Goal: Navigation & Orientation: Find specific page/section

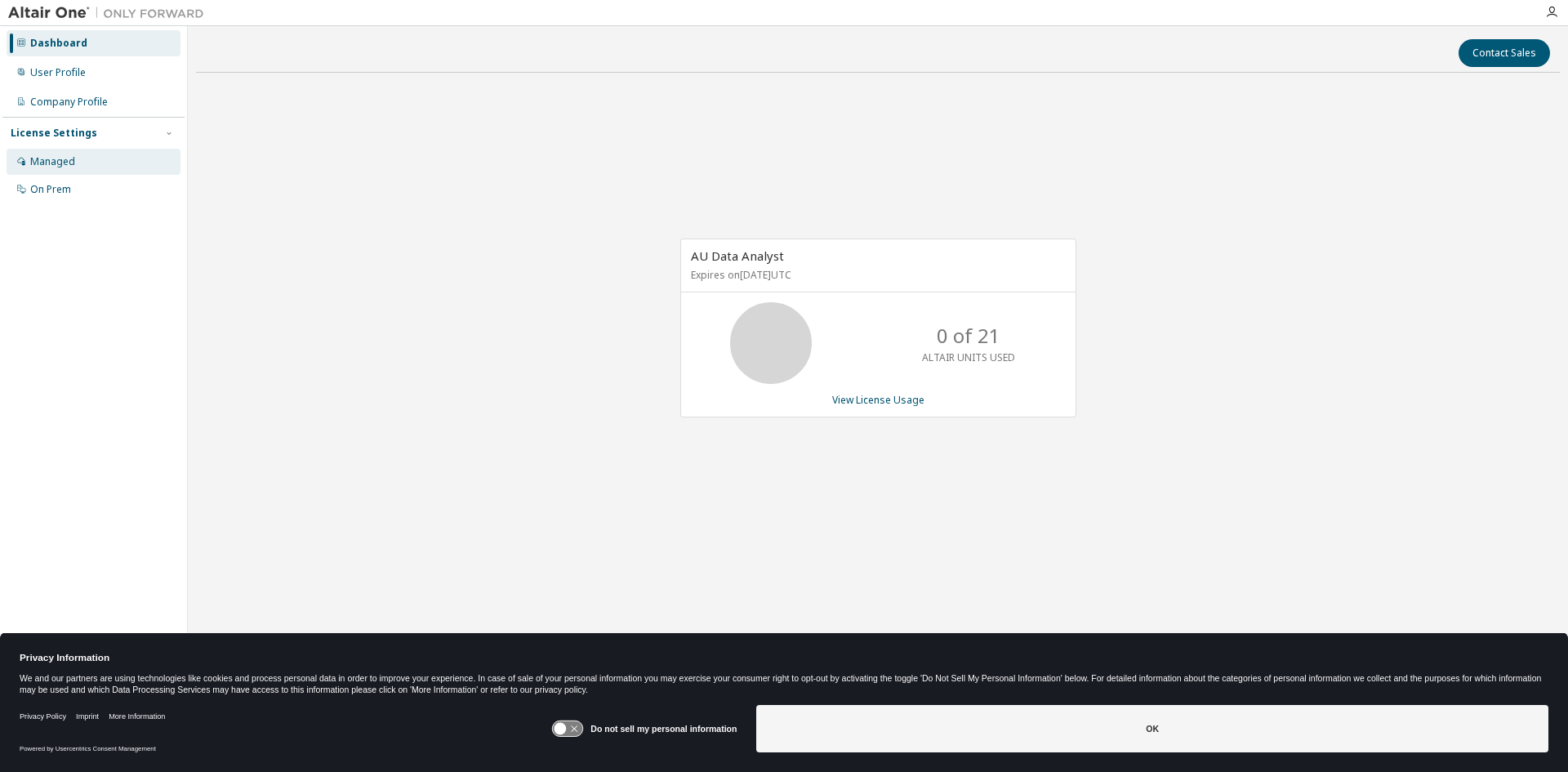
click at [70, 163] on div "Managed" at bounding box center [53, 162] width 45 height 13
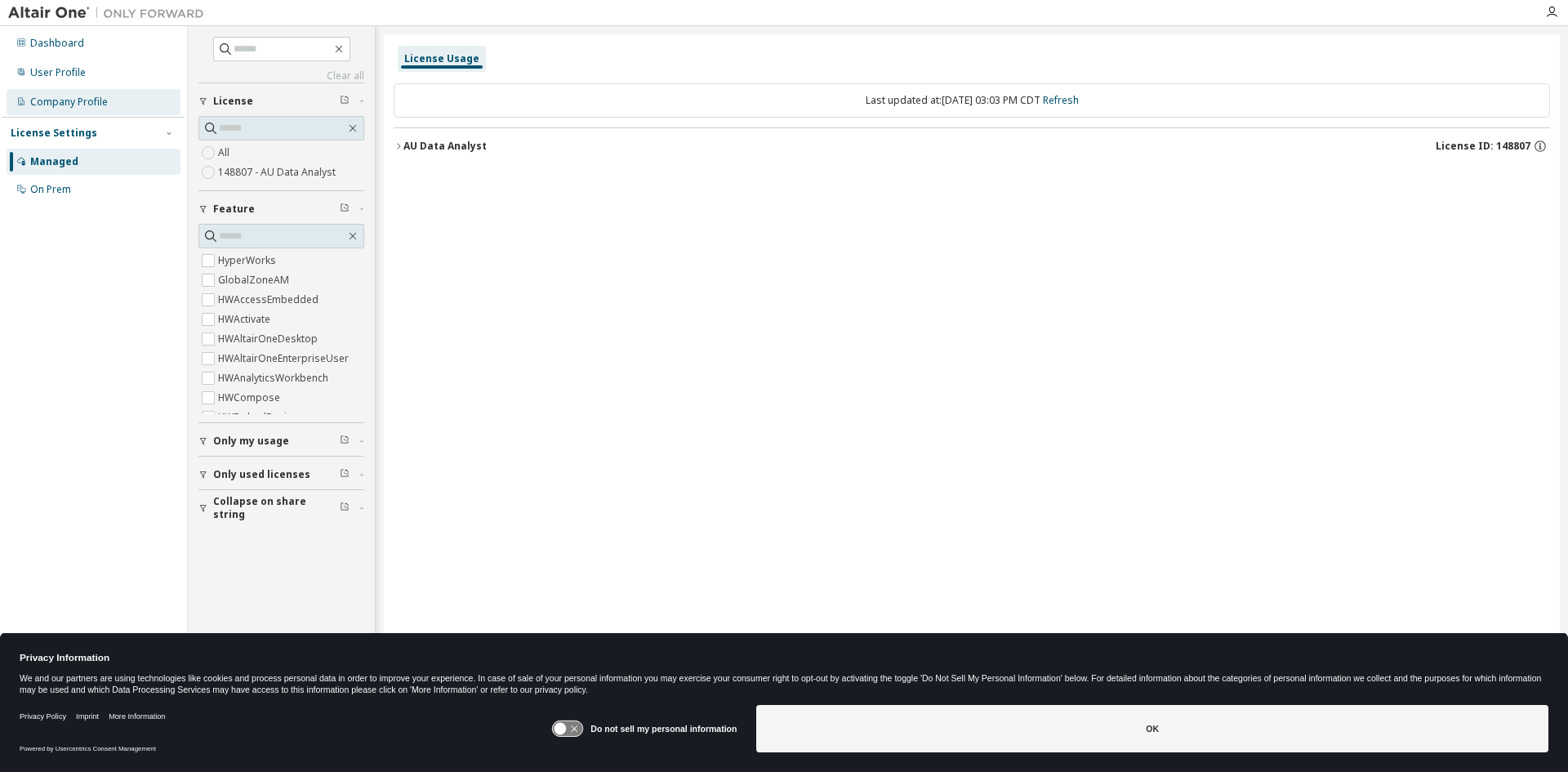
click at [36, 99] on div "Company Profile" at bounding box center [69, 102] width 77 height 13
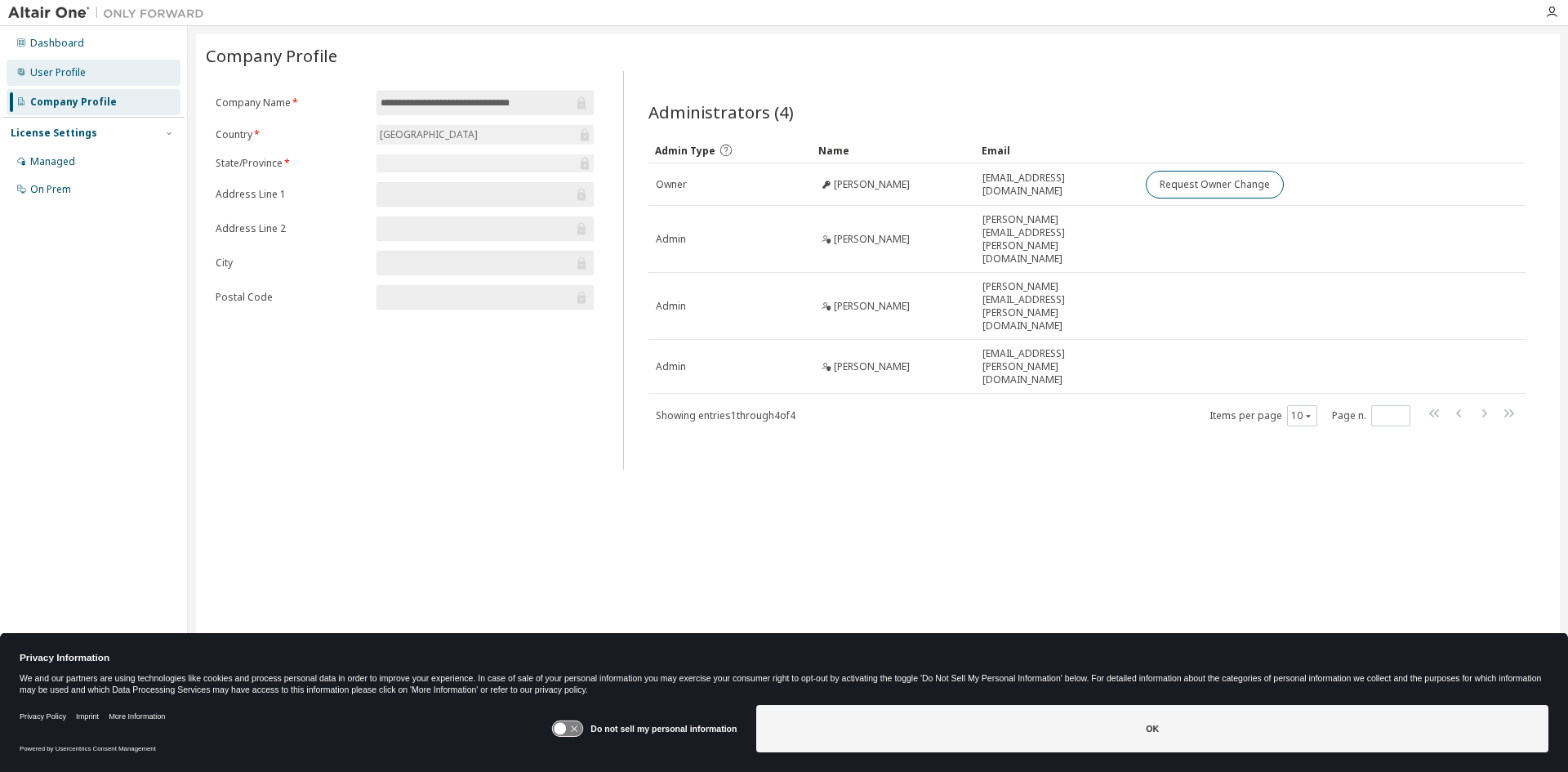
click at [60, 66] on div "User Profile" at bounding box center [58, 73] width 56 height 13
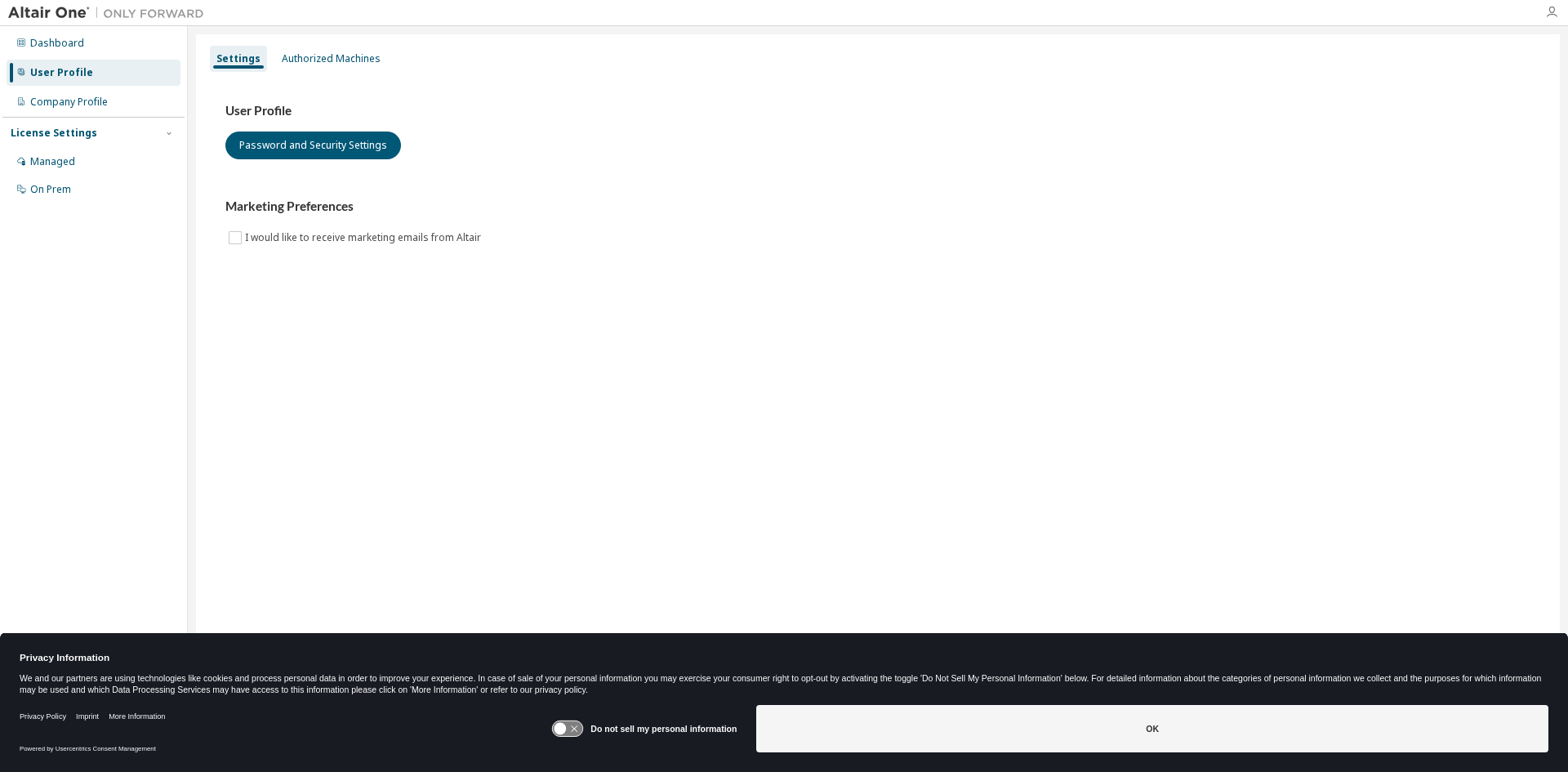
click at [1556, 13] on icon "button" at bounding box center [1552, 12] width 13 height 13
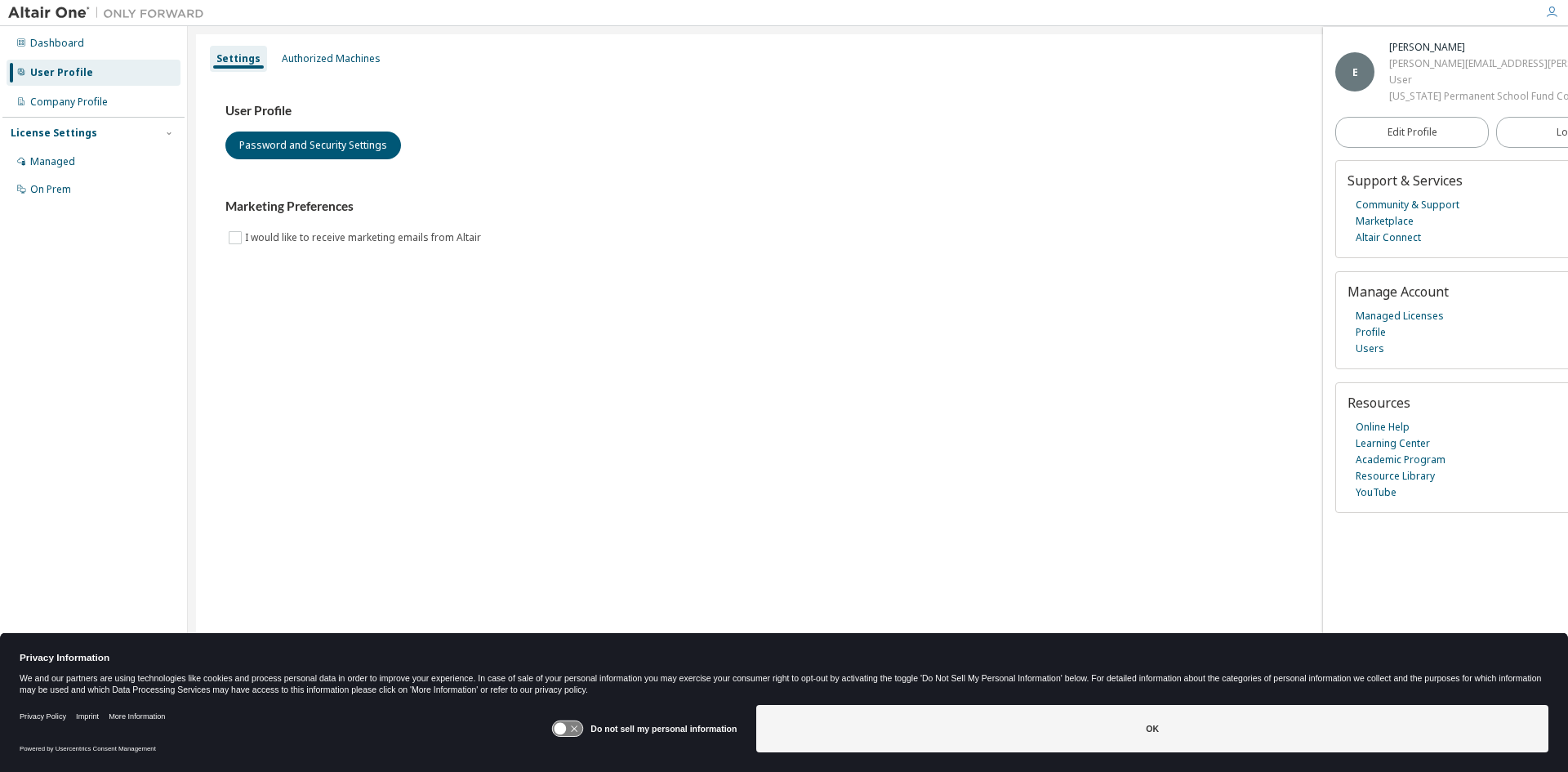
click at [845, 188] on div "User Profile Password and Security Settings Marketing Preferences I would like …" at bounding box center [878, 175] width 1305 height 145
click at [69, 43] on div "Dashboard" at bounding box center [57, 43] width 54 height 13
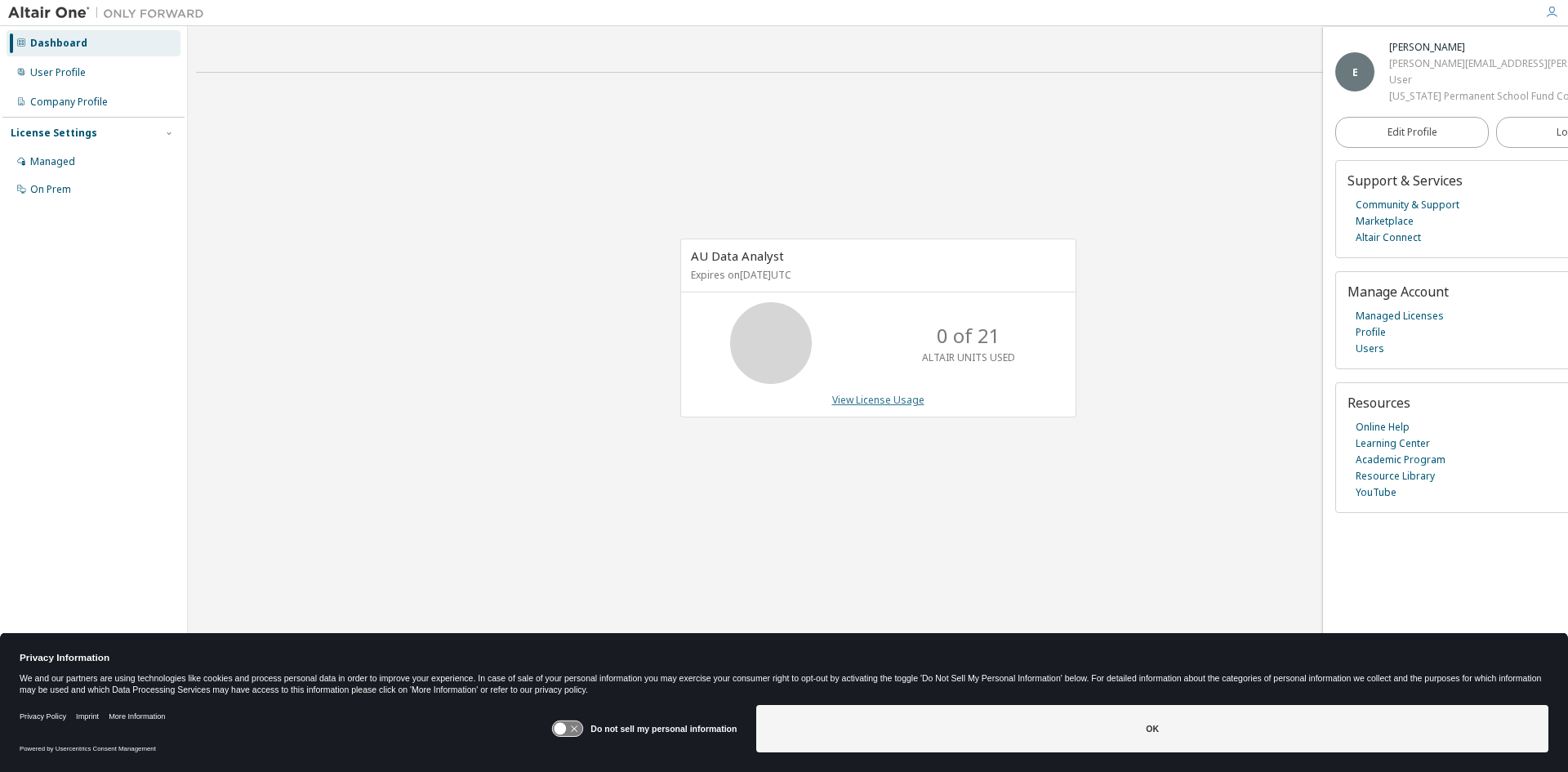
click at [901, 406] on link "View License Usage" at bounding box center [878, 400] width 93 height 14
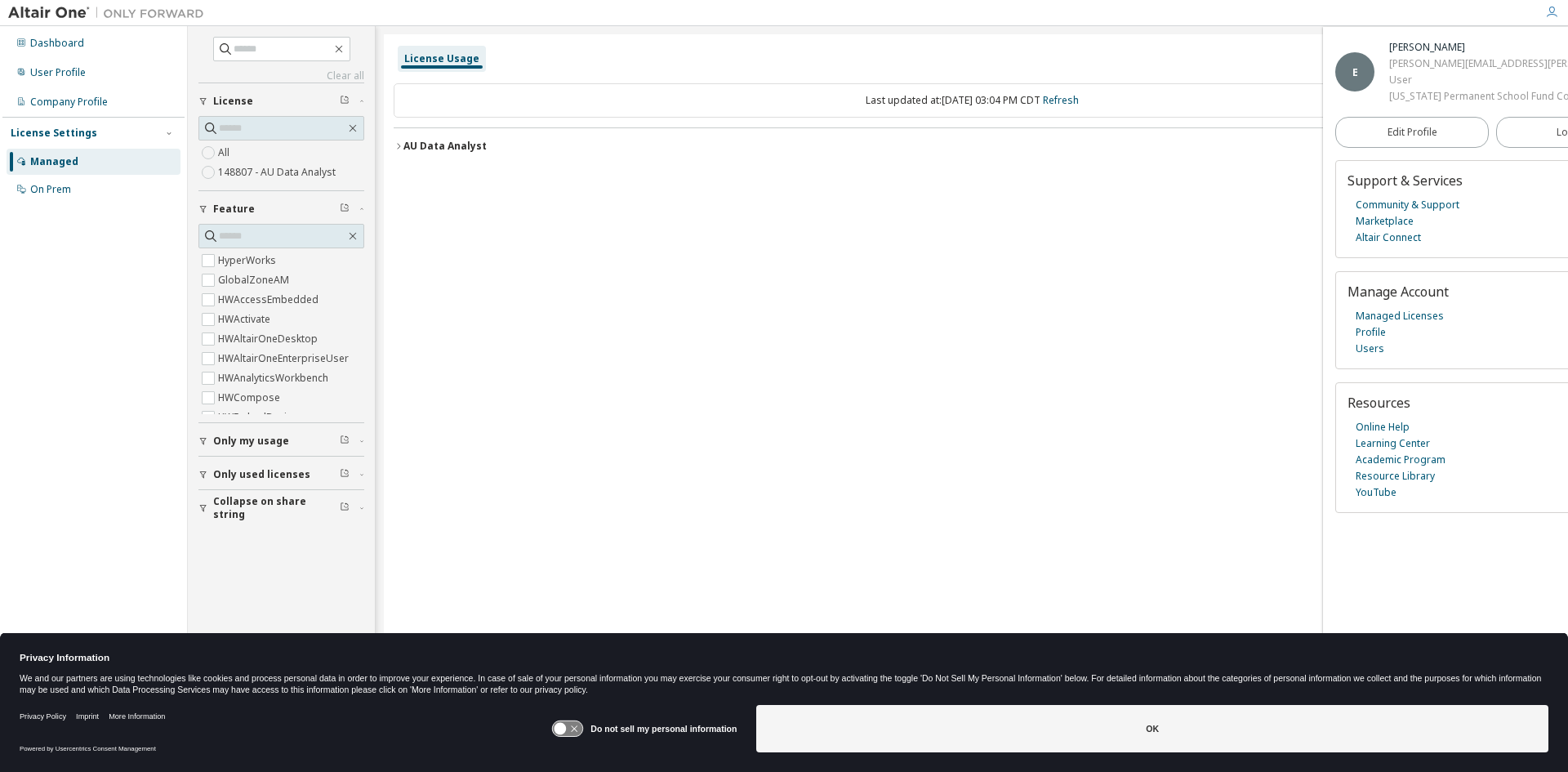
click at [401, 142] on icon "button" at bounding box center [399, 146] width 9 height 9
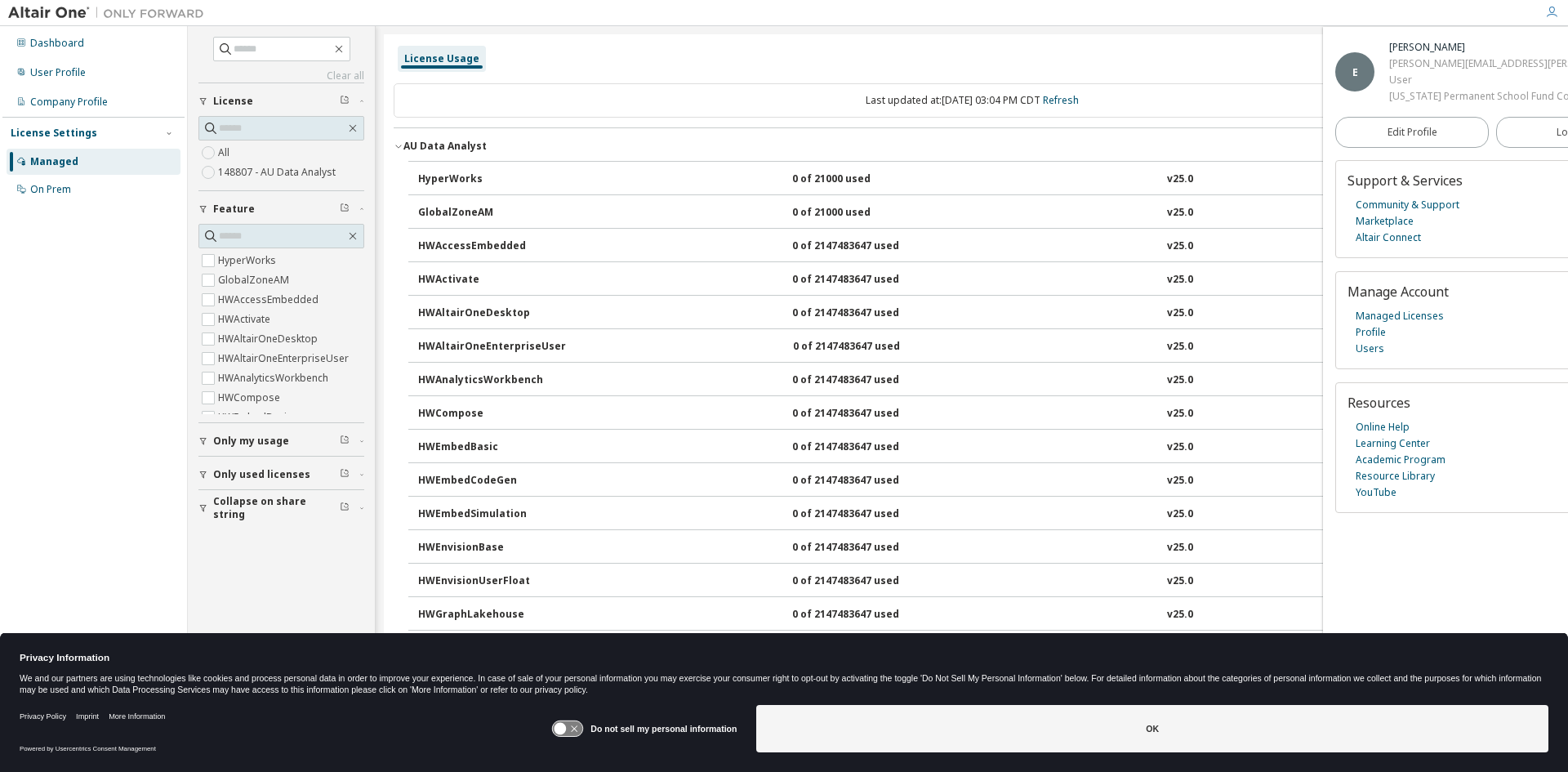
drag, startPoint x: 51, startPoint y: 331, endPoint x: 27, endPoint y: 226, distance: 107.7
click at [48, 326] on div "Dashboard User Profile Company Profile License Settings Managed On Prem" at bounding box center [94, 360] width 182 height 664
click at [65, 184] on div "On Prem" at bounding box center [50, 190] width 41 height 13
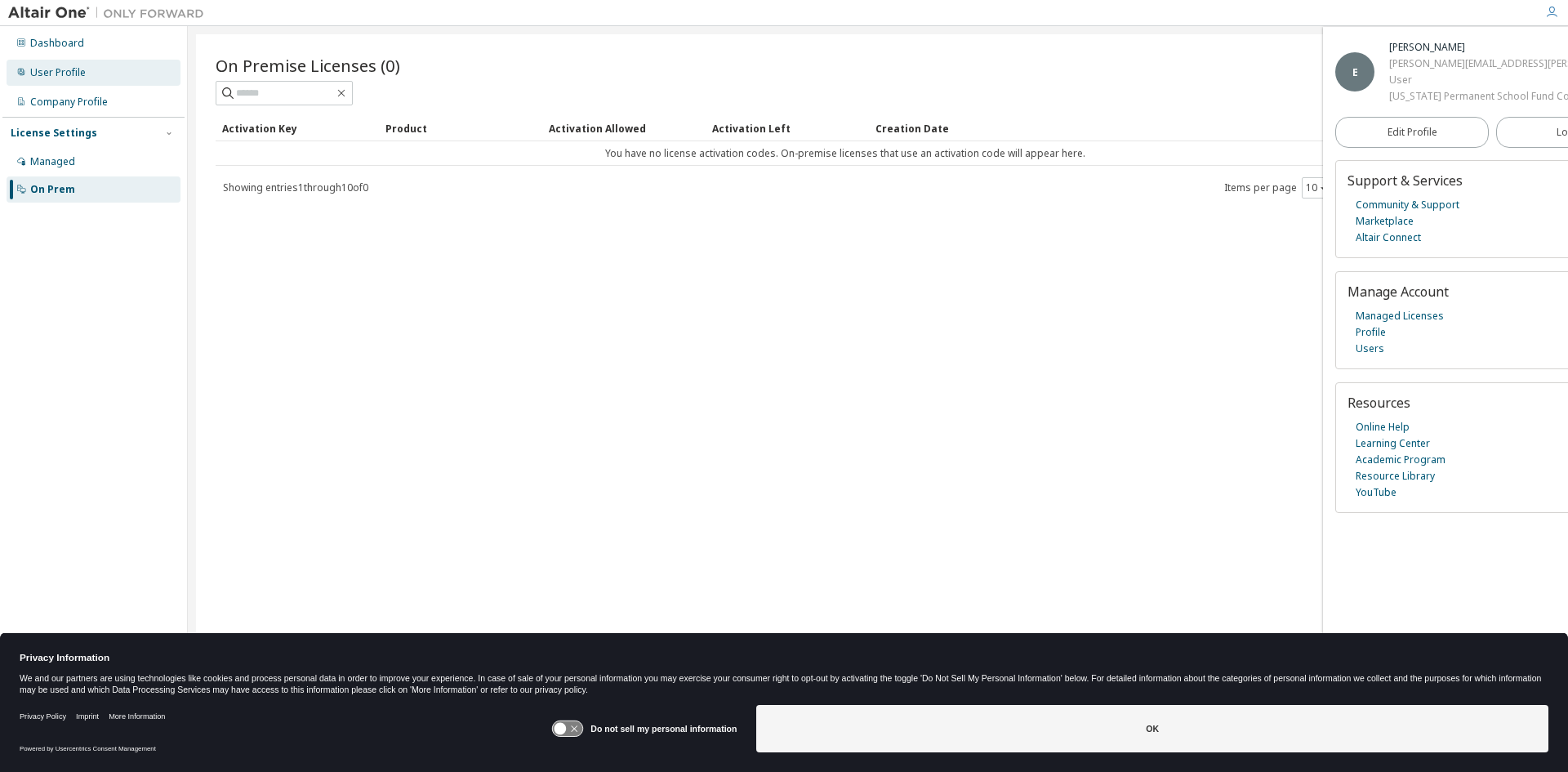
click at [44, 67] on div "User Profile" at bounding box center [58, 73] width 56 height 13
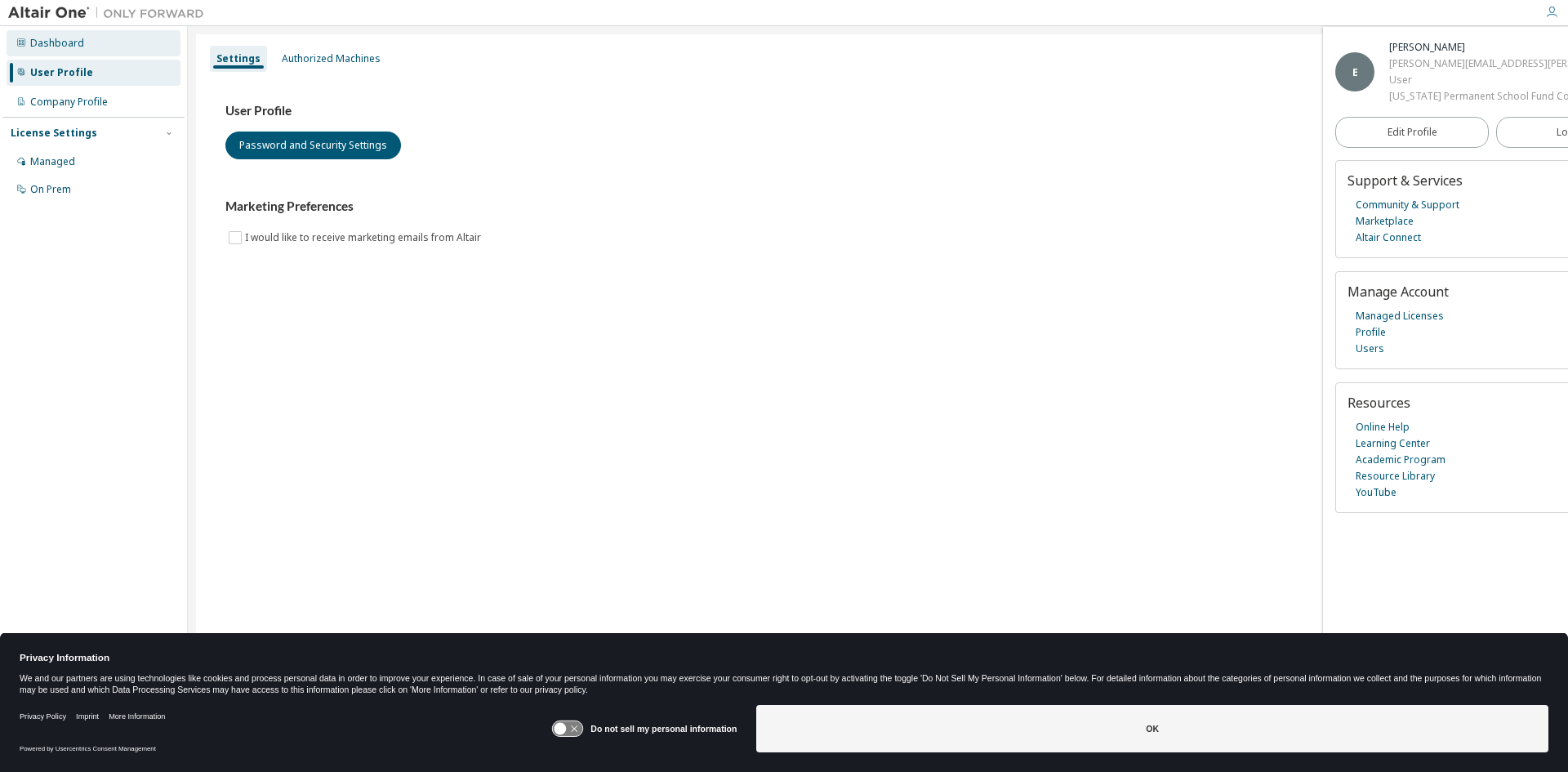
click at [55, 44] on div "Dashboard" at bounding box center [57, 43] width 54 height 13
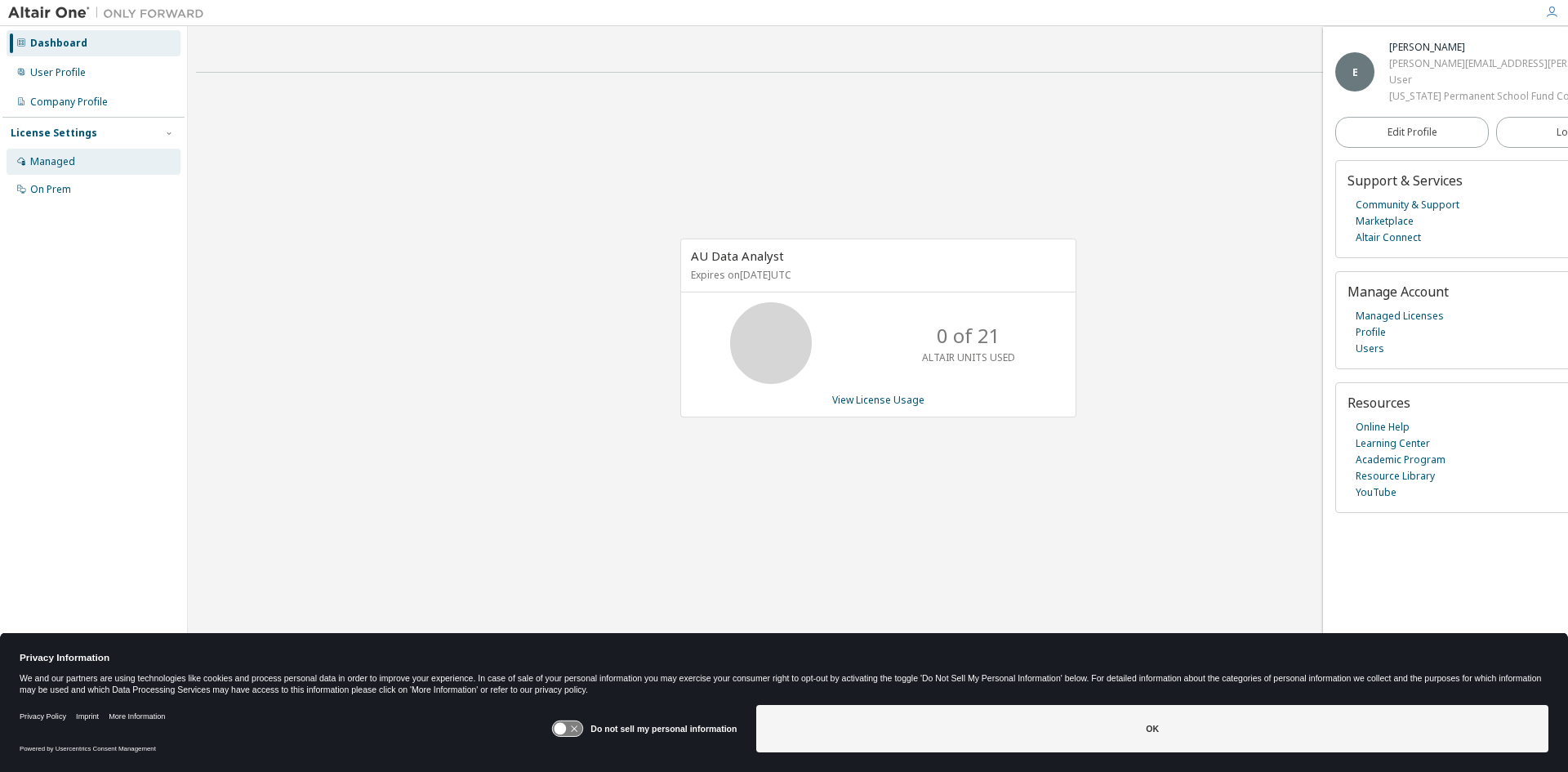
click at [69, 165] on div "Managed" at bounding box center [53, 162] width 45 height 13
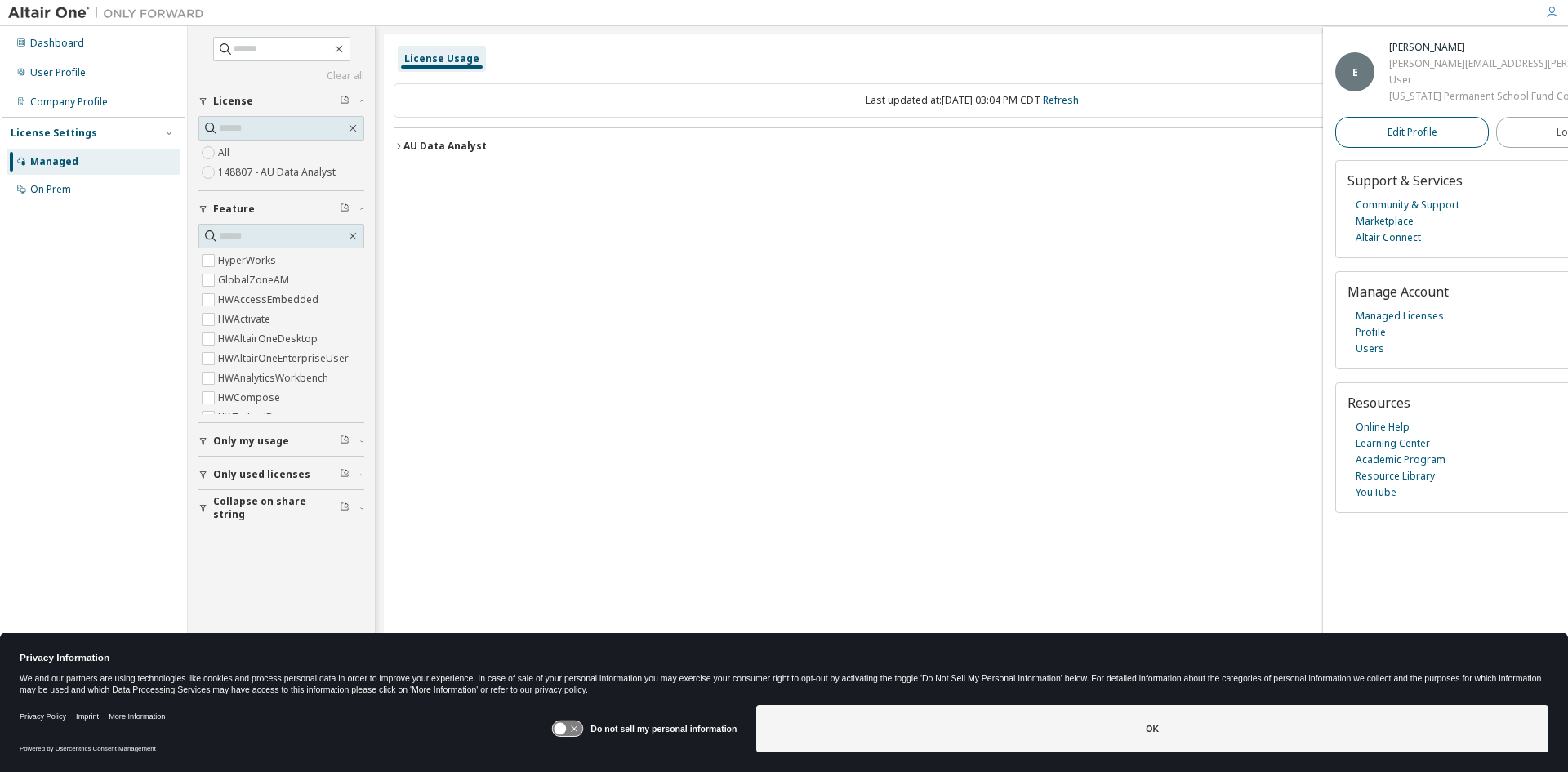
click at [1398, 137] on span "Edit Profile" at bounding box center [1412, 132] width 50 height 13
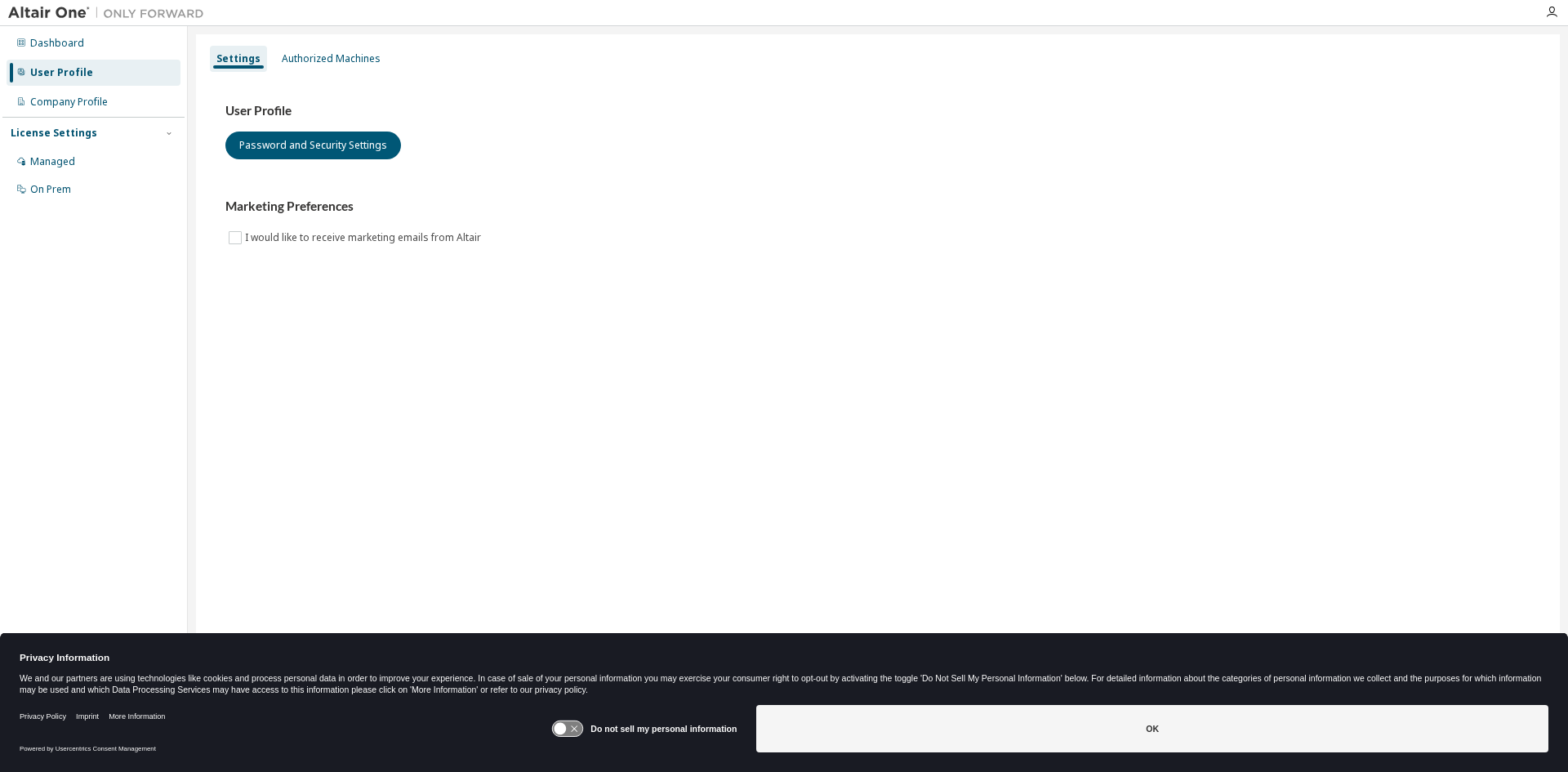
click at [59, 408] on div "Dashboard User Profile Company Profile License Settings Managed On Prem" at bounding box center [94, 360] width 182 height 664
click at [63, 40] on div "Dashboard" at bounding box center [57, 43] width 54 height 13
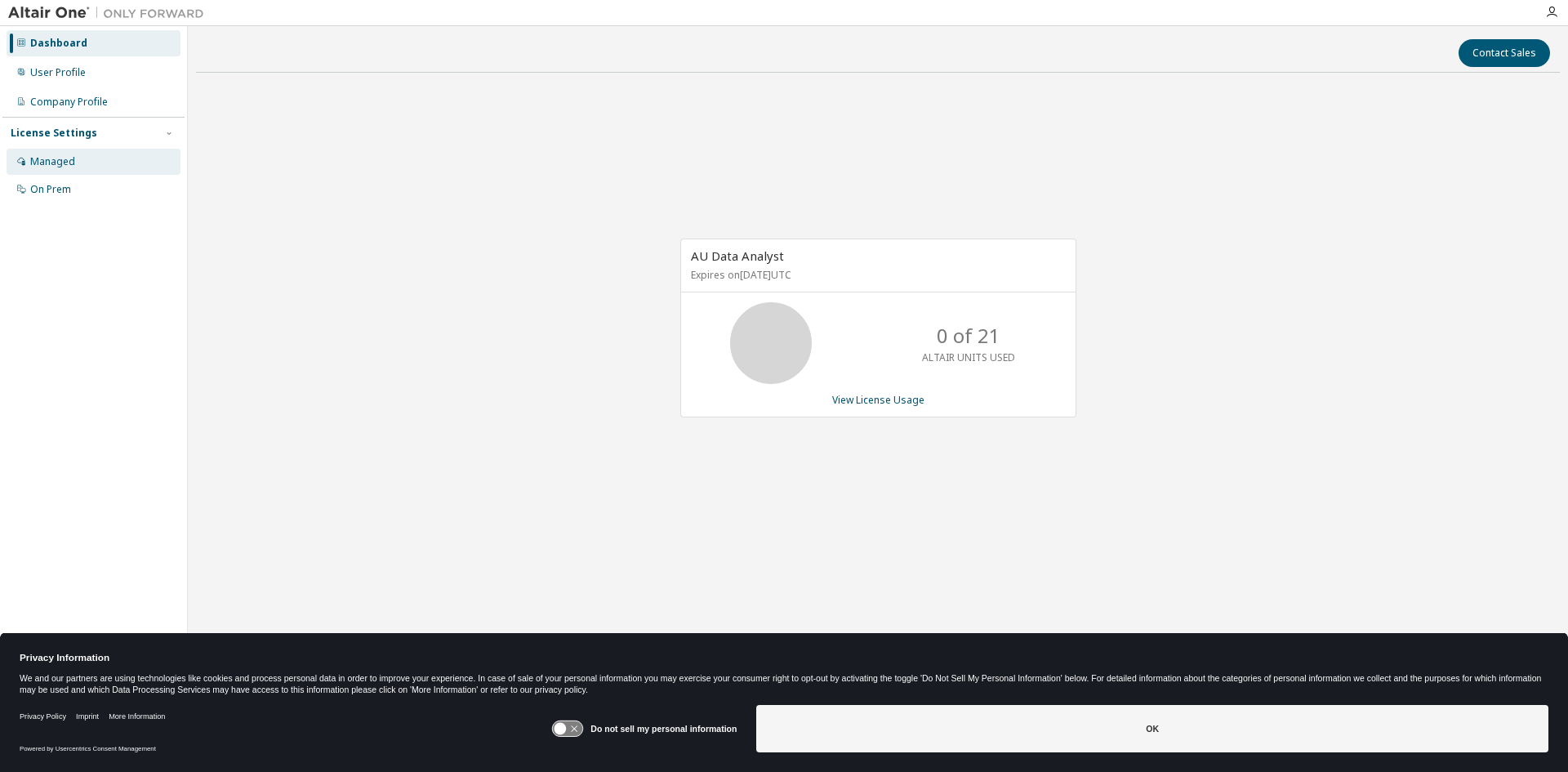
click at [61, 160] on div "Managed" at bounding box center [53, 162] width 45 height 13
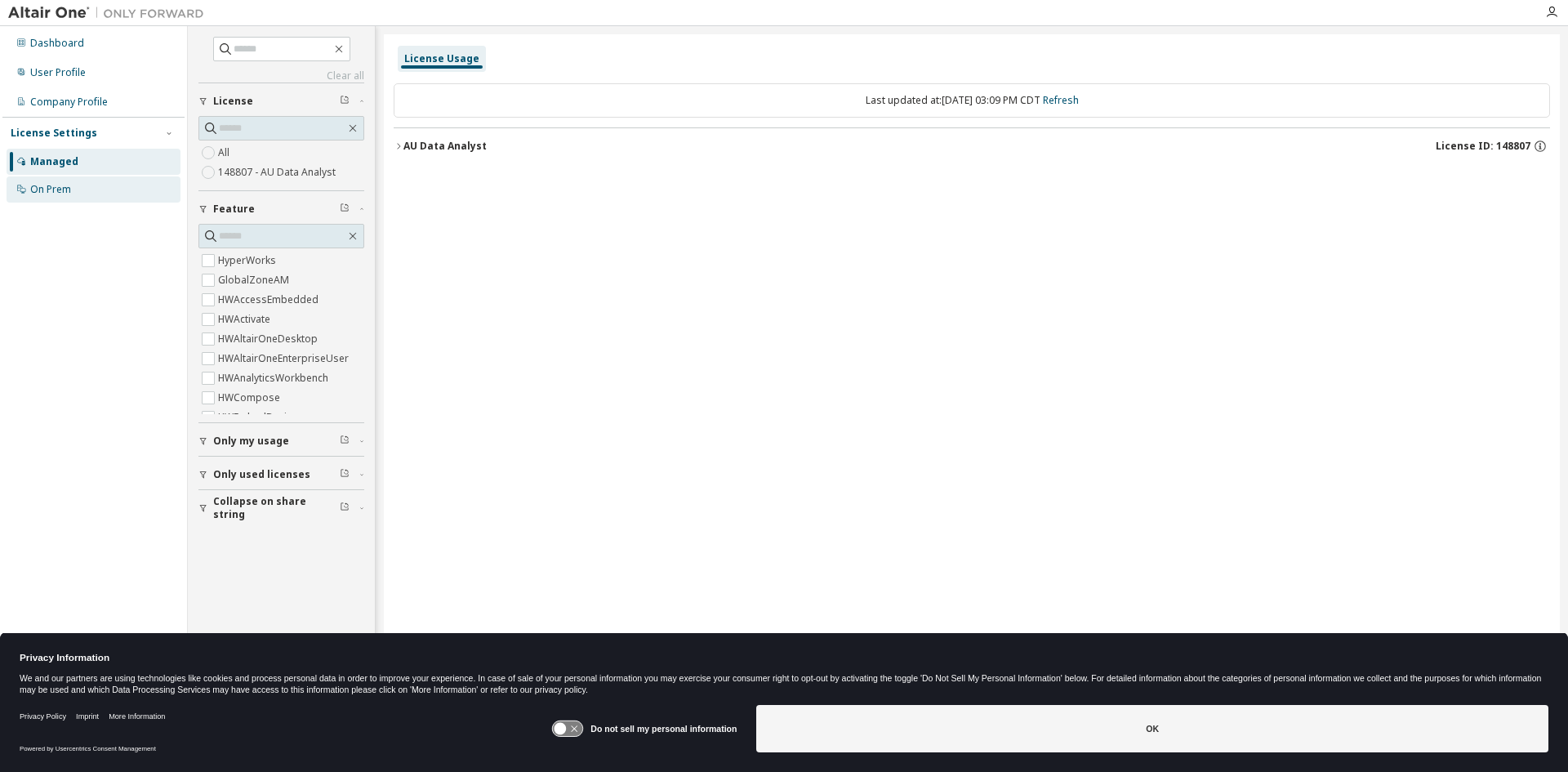
click at [61, 181] on div "On Prem" at bounding box center [94, 190] width 174 height 26
